Goal: Information Seeking & Learning: Learn about a topic

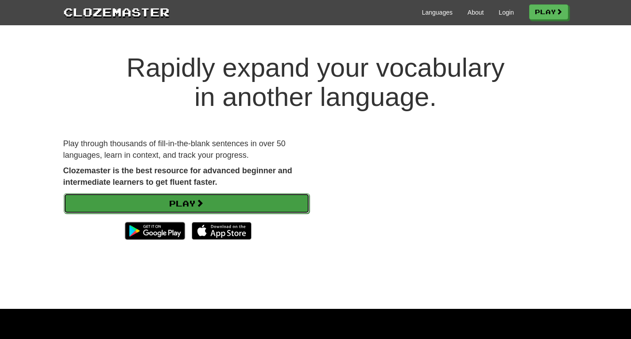
click at [190, 202] on link "Play" at bounding box center [187, 203] width 246 height 20
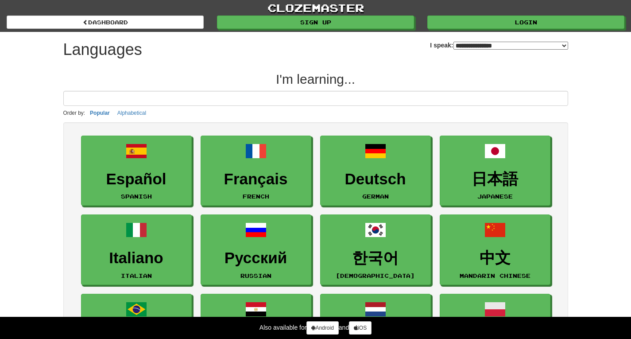
select select "*******"
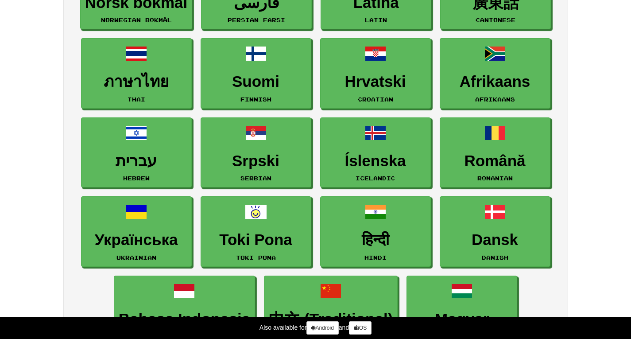
scroll to position [494, 0]
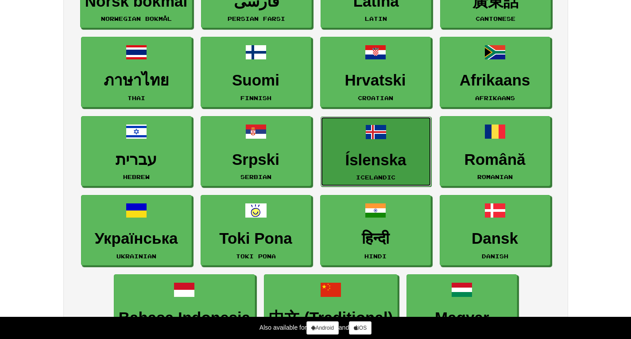
click at [394, 151] on h3 "Íslenska" at bounding box center [375, 159] width 101 height 17
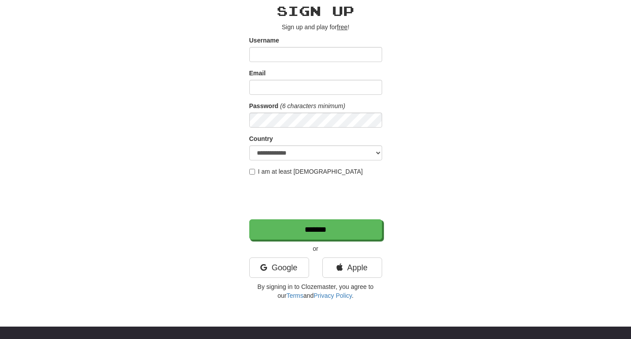
scroll to position [42, 0]
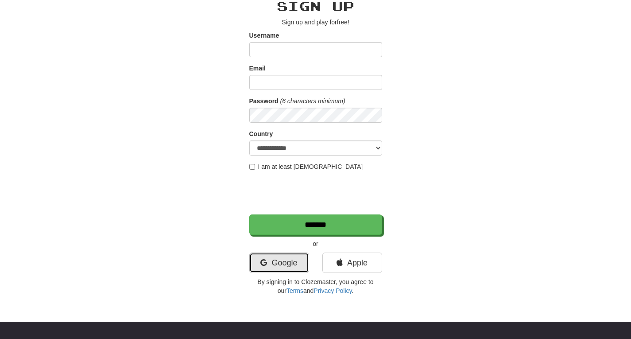
click at [289, 269] on link "Google" at bounding box center [279, 262] width 60 height 20
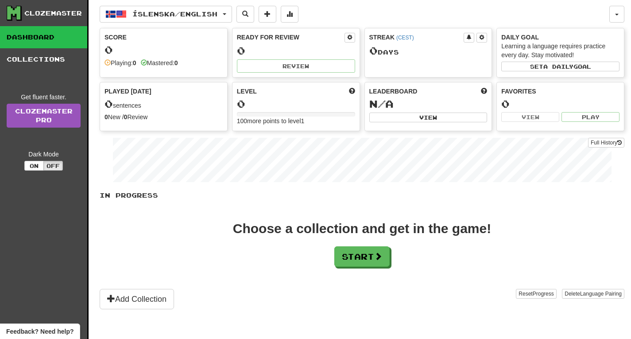
click at [307, 27] on div "Íslenska / English Íslenska / English Streak: 0 Review: 0 Points today: 0 Langu…" at bounding box center [362, 180] width 525 height 361
click at [359, 255] on button "Start" at bounding box center [362, 257] width 55 height 20
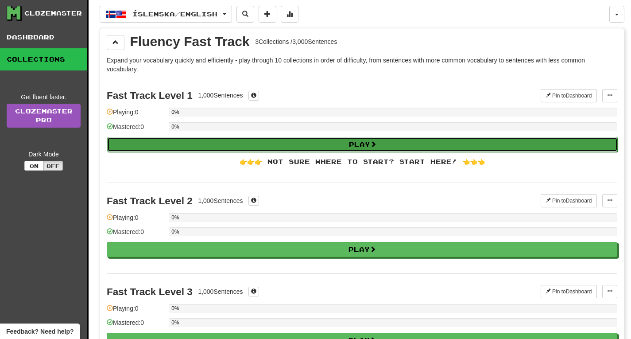
click at [305, 143] on button "Play" at bounding box center [362, 144] width 511 height 15
select select "**"
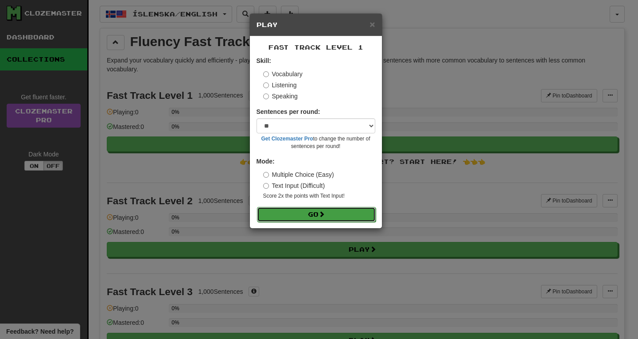
click at [310, 215] on button "Go" at bounding box center [316, 214] width 119 height 15
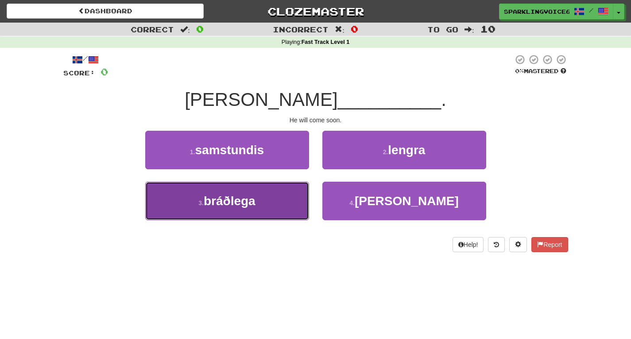
click at [235, 200] on span "bráðlega" at bounding box center [230, 201] width 52 height 14
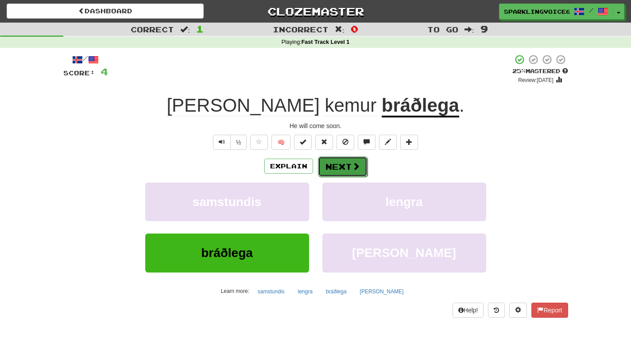
click at [350, 163] on button "Next" at bounding box center [343, 166] width 50 height 20
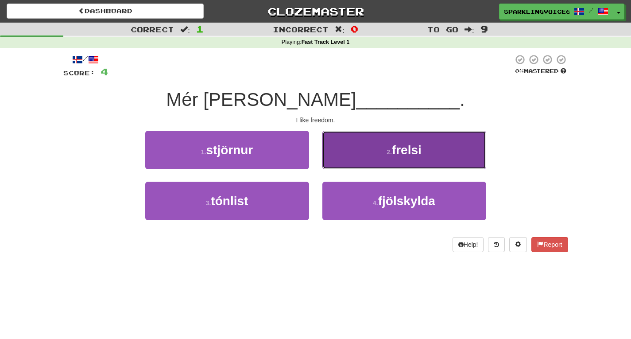
click at [403, 147] on span "frelsi" at bounding box center [407, 150] width 30 height 14
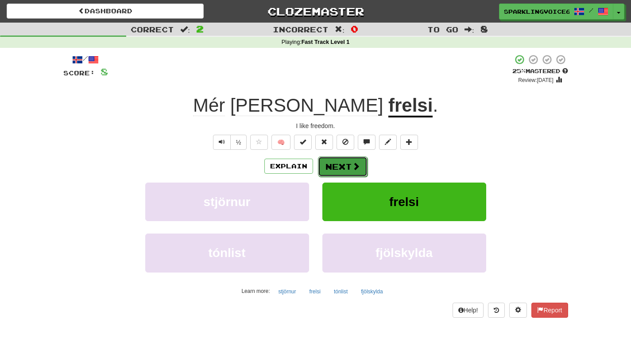
click at [347, 161] on button "Next" at bounding box center [343, 166] width 50 height 20
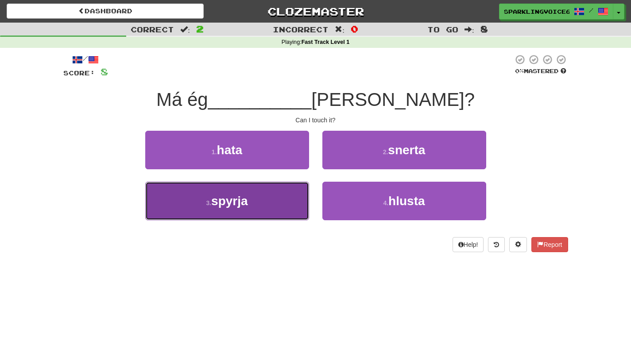
click at [228, 208] on button "3 . spyrja" at bounding box center [227, 201] width 164 height 39
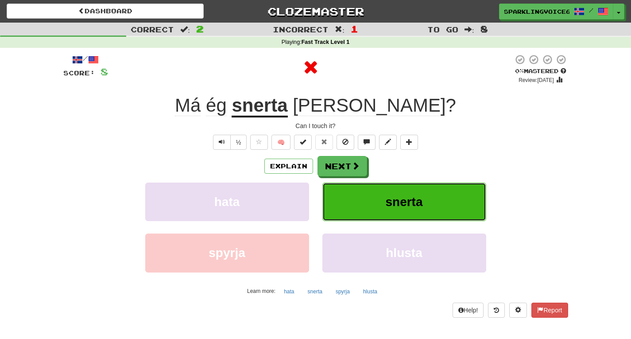
click at [377, 189] on button "snerta" at bounding box center [404, 201] width 164 height 39
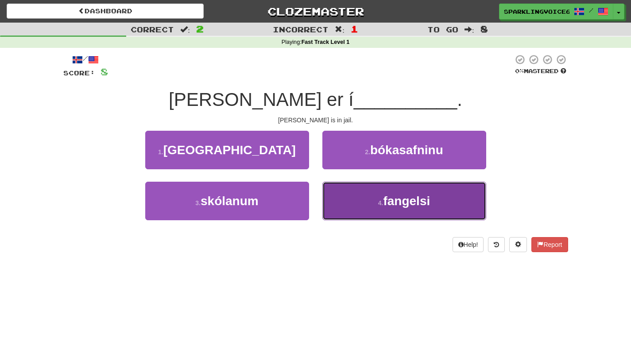
click at [431, 191] on button "4 . fangelsi" at bounding box center [404, 201] width 164 height 39
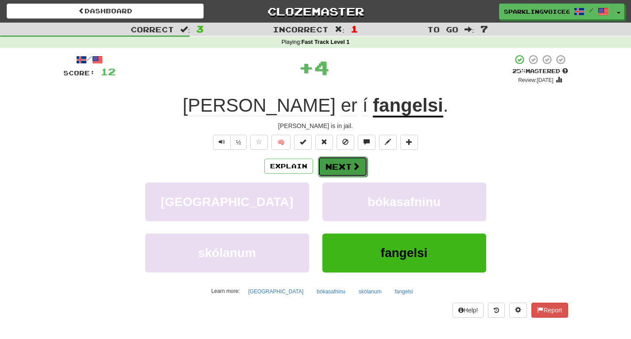
click at [333, 172] on button "Next" at bounding box center [343, 166] width 50 height 20
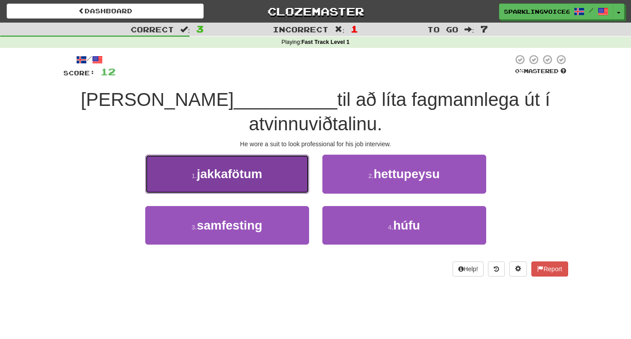
click at [252, 175] on span "jakkafötum" at bounding box center [230, 174] width 66 height 14
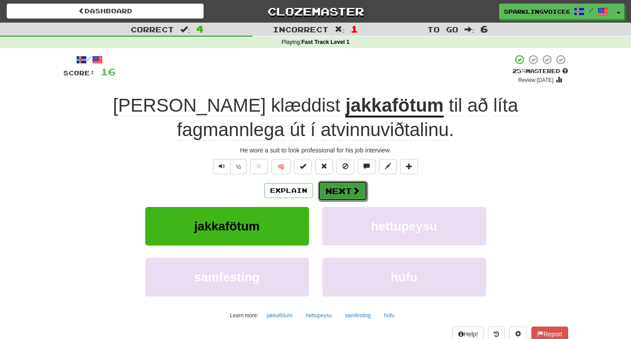
click at [343, 186] on button "Next" at bounding box center [343, 191] width 50 height 20
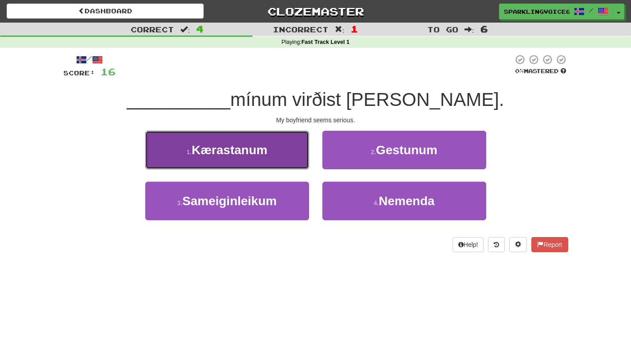
click at [243, 144] on span "Kærastanum" at bounding box center [230, 150] width 76 height 14
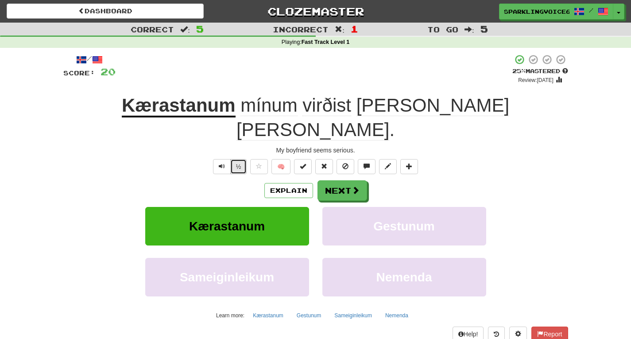
click at [241, 159] on button "½" at bounding box center [238, 166] width 17 height 15
click at [351, 181] on button "Next" at bounding box center [343, 191] width 50 height 20
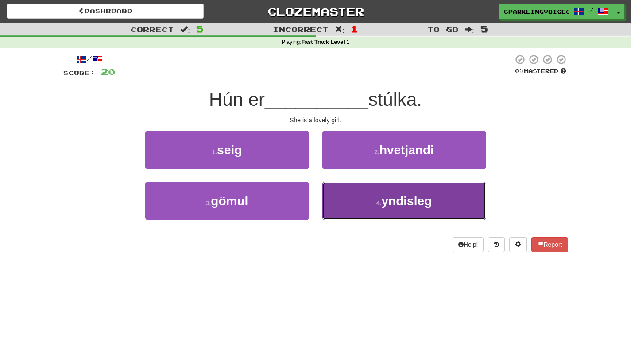
click at [396, 195] on span "yndisleg" at bounding box center [407, 201] width 50 height 14
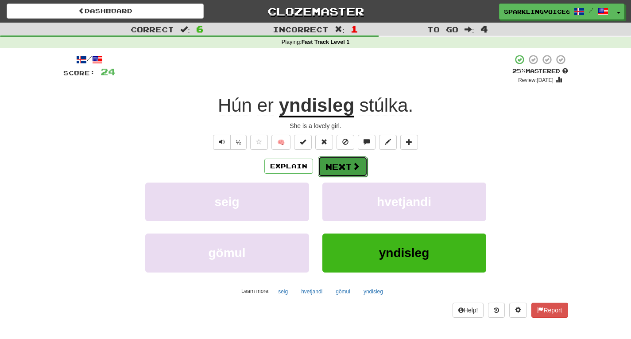
click at [328, 166] on button "Next" at bounding box center [343, 166] width 50 height 20
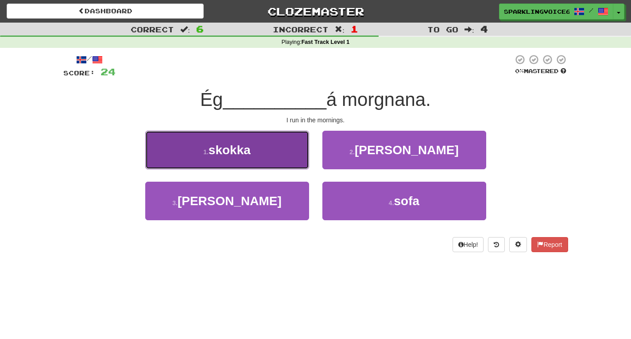
click at [234, 151] on span "skokka" at bounding box center [230, 150] width 42 height 14
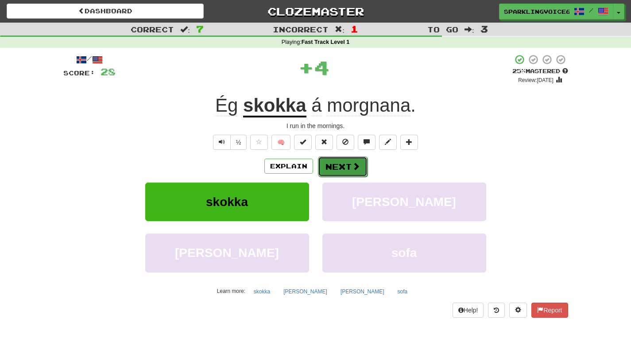
click at [330, 167] on button "Next" at bounding box center [343, 166] width 50 height 20
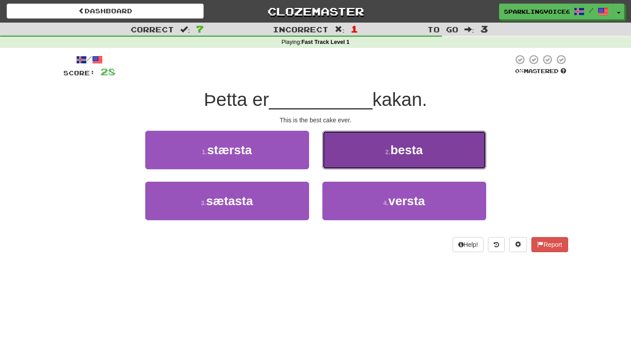
click at [402, 153] on span "besta" at bounding box center [407, 150] width 32 height 14
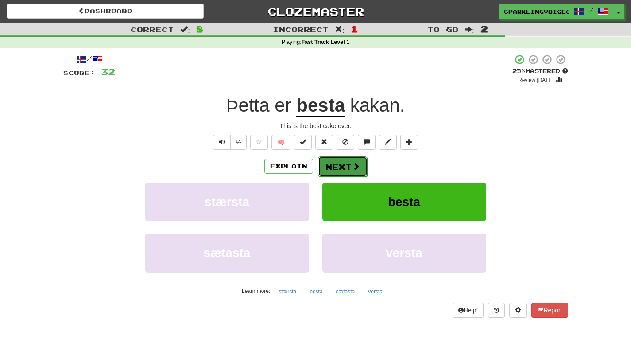
click at [341, 171] on button "Next" at bounding box center [343, 166] width 50 height 20
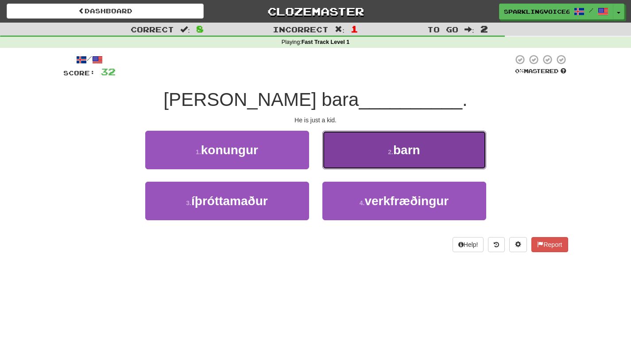
click at [402, 156] on span "barn" at bounding box center [406, 150] width 27 height 14
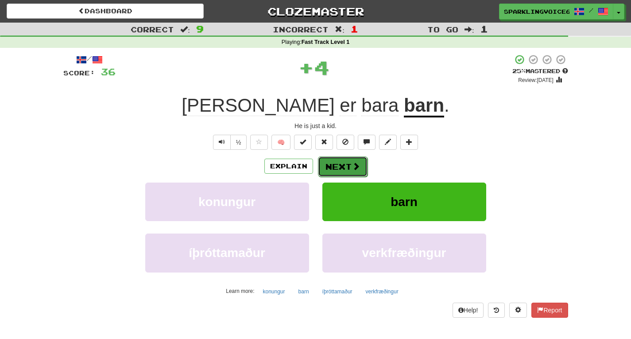
click at [333, 170] on button "Next" at bounding box center [343, 166] width 50 height 20
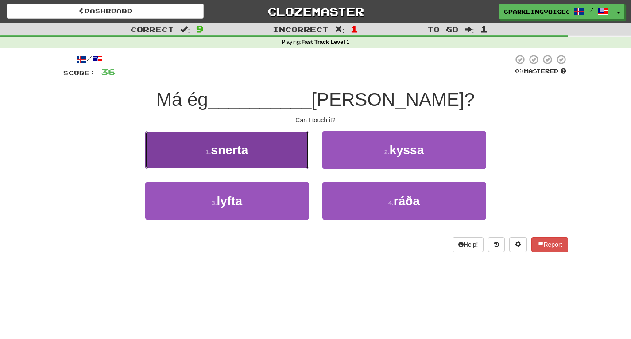
click at [265, 155] on button "1 . snerta" at bounding box center [227, 150] width 164 height 39
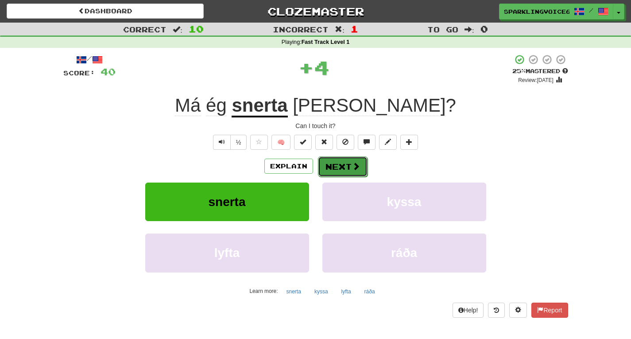
click at [333, 161] on button "Next" at bounding box center [343, 166] width 50 height 20
